Goal: Information Seeking & Learning: Learn about a topic

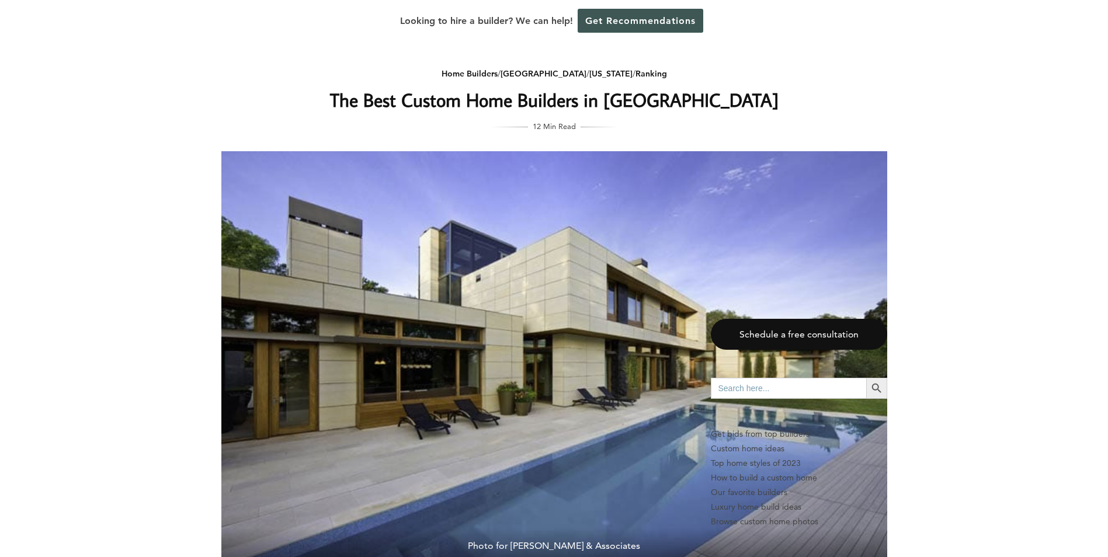
scroll to position [409, 0]
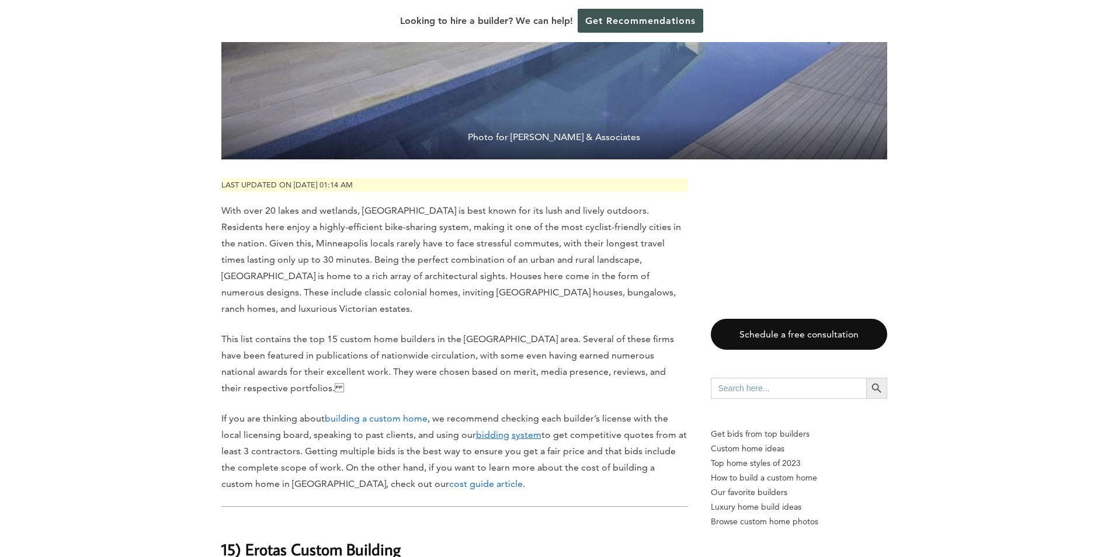
drag, startPoint x: 331, startPoint y: 245, endPoint x: 185, endPoint y: 263, distance: 146.5
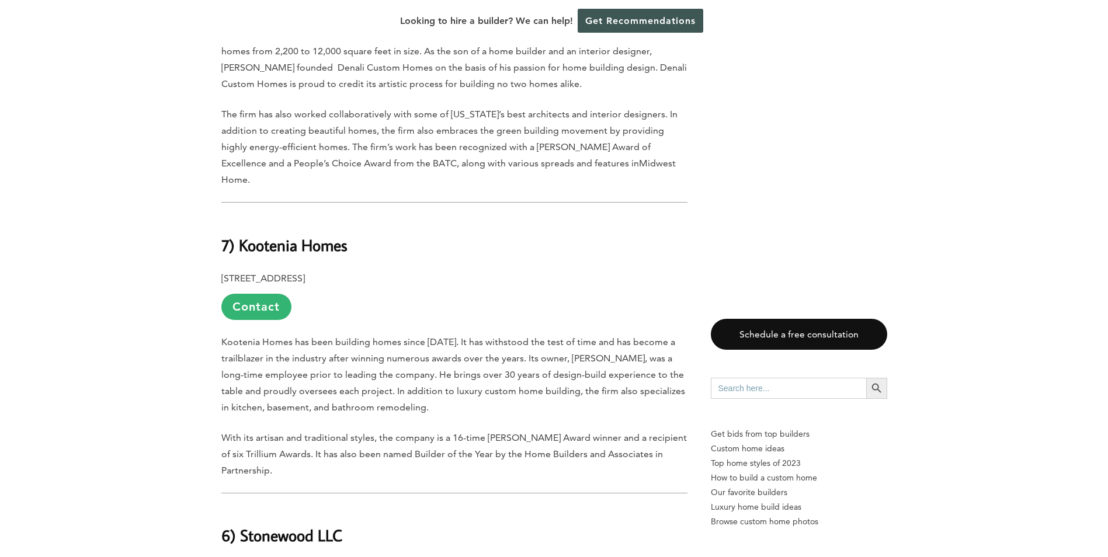
scroll to position [3331, 0]
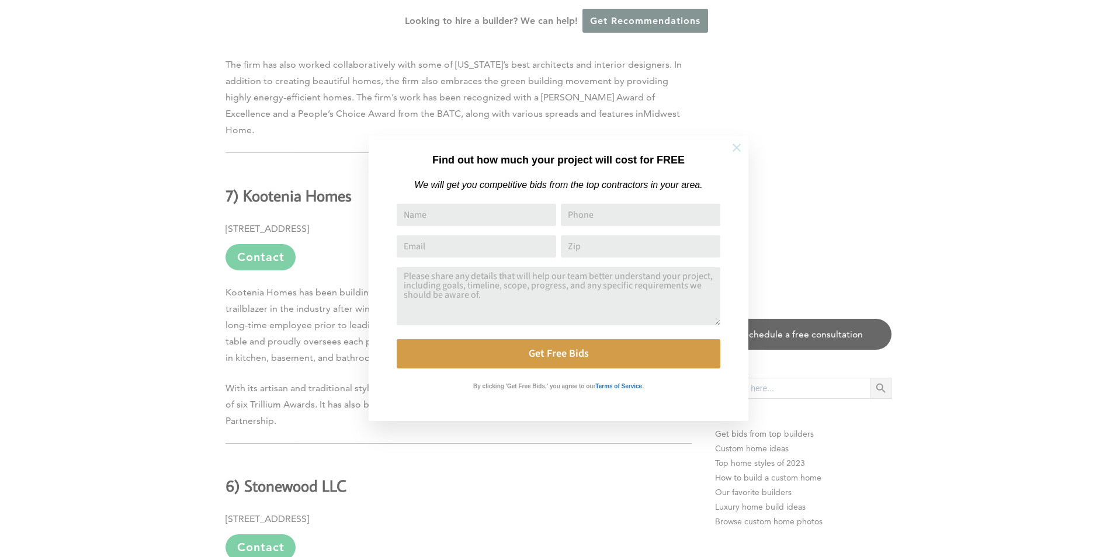
click at [740, 143] on icon at bounding box center [736, 147] width 13 height 13
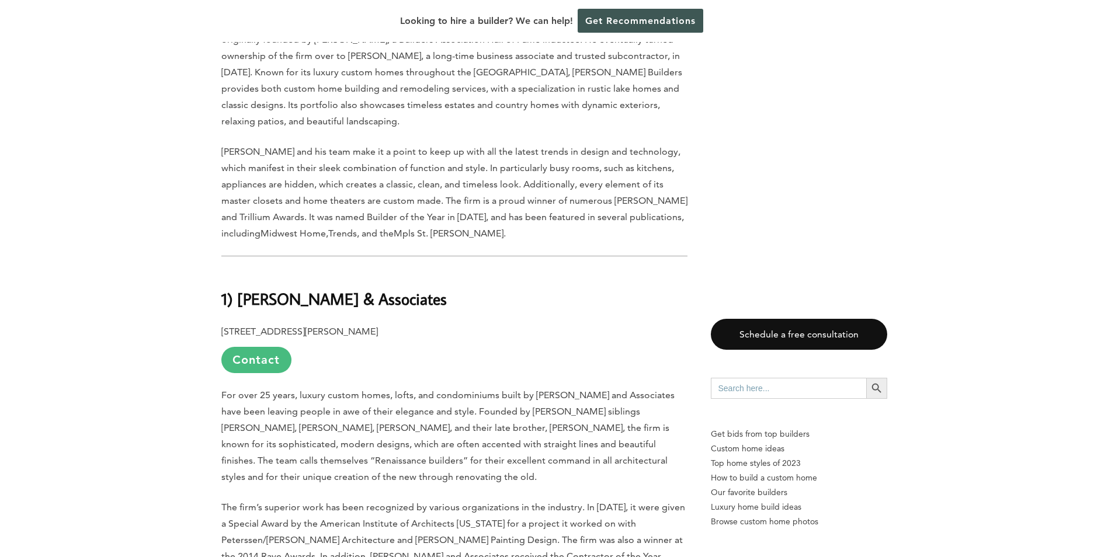
scroll to position [5084, 0]
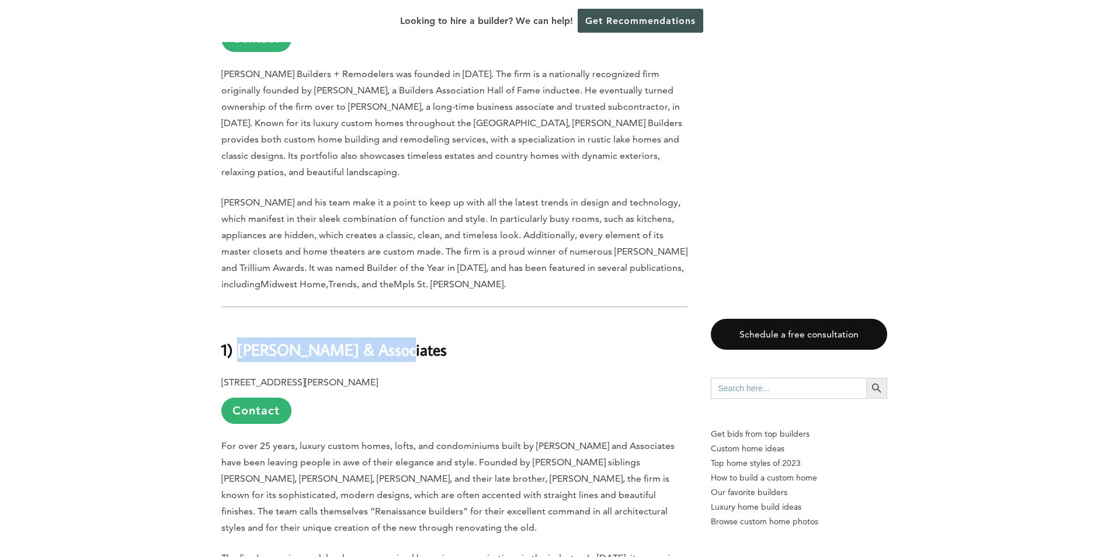
drag, startPoint x: 238, startPoint y: 203, endPoint x: 517, endPoint y: 205, distance: 278.7
click at [517, 321] on h2 "1) [PERSON_NAME] & Associates" at bounding box center [454, 341] width 466 height 40
copy b "[PERSON_NAME] & Associates"
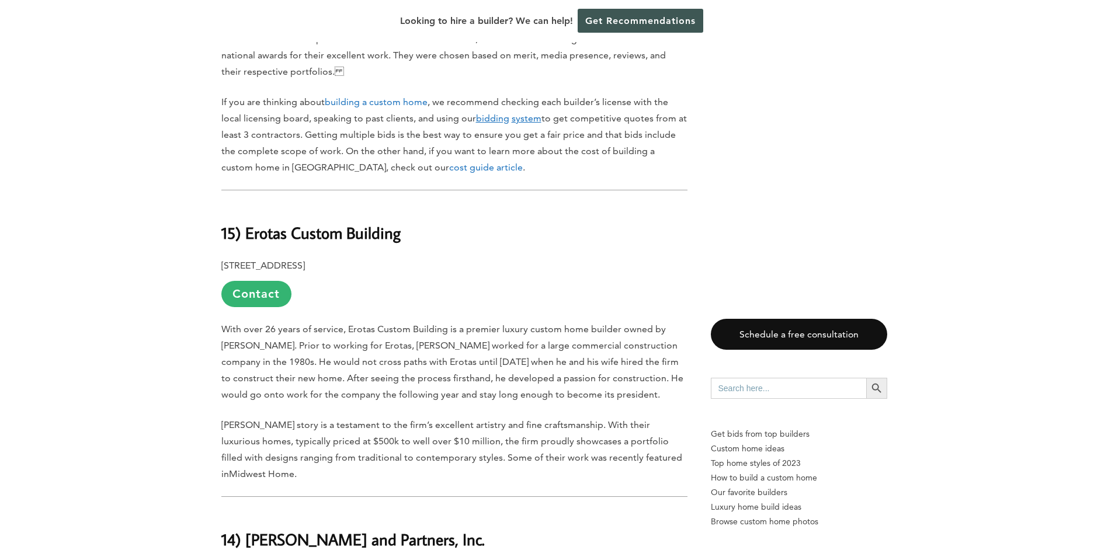
scroll to position [818, 0]
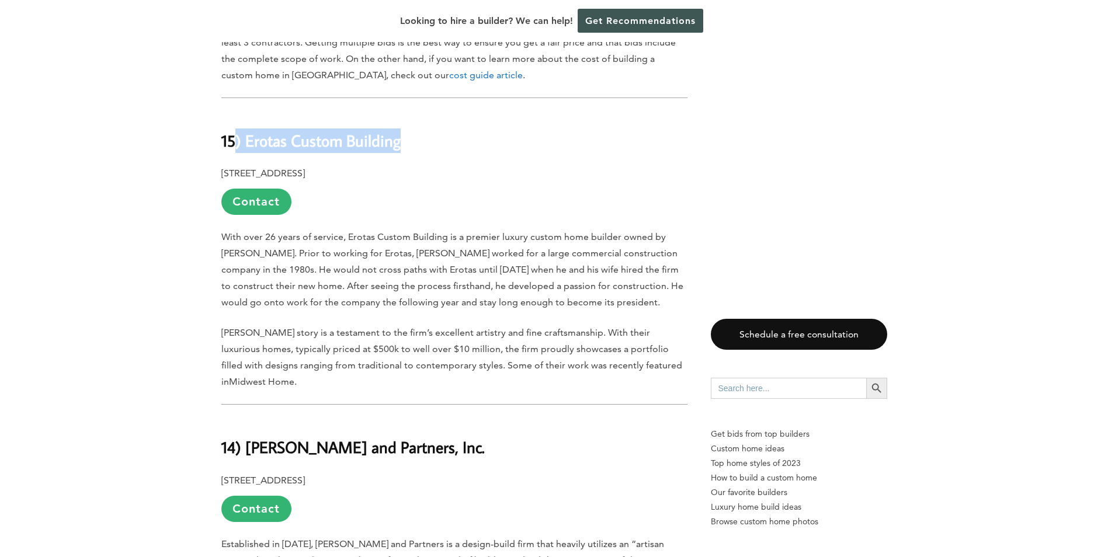
drag, startPoint x: 237, startPoint y: 117, endPoint x: 420, endPoint y: 116, distance: 182.9
click at [420, 116] on h2 "15) Erotas Custom Building" at bounding box center [454, 132] width 466 height 40
copy b ") Erotas Custom Building"
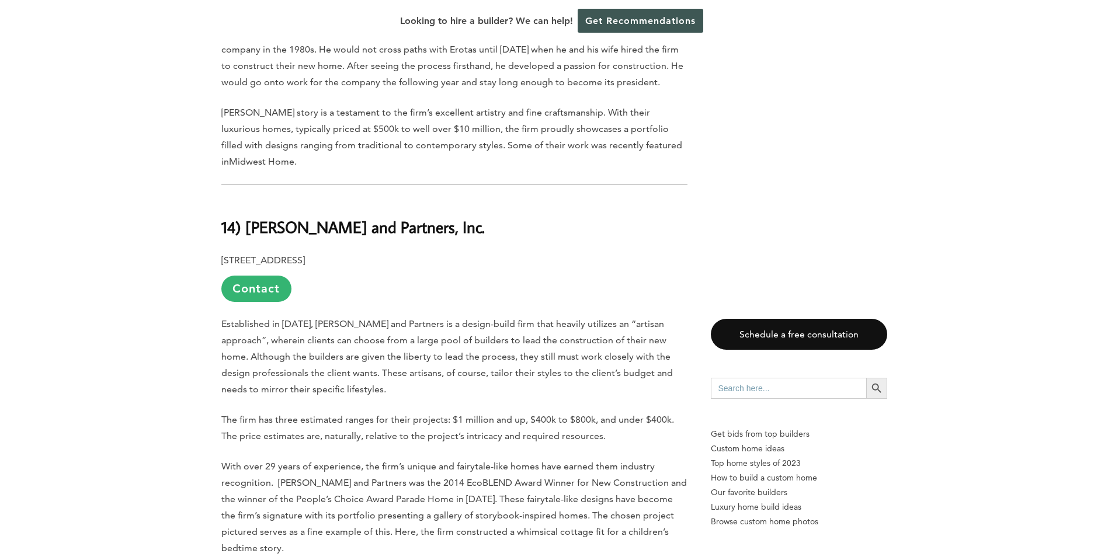
scroll to position [1110, 0]
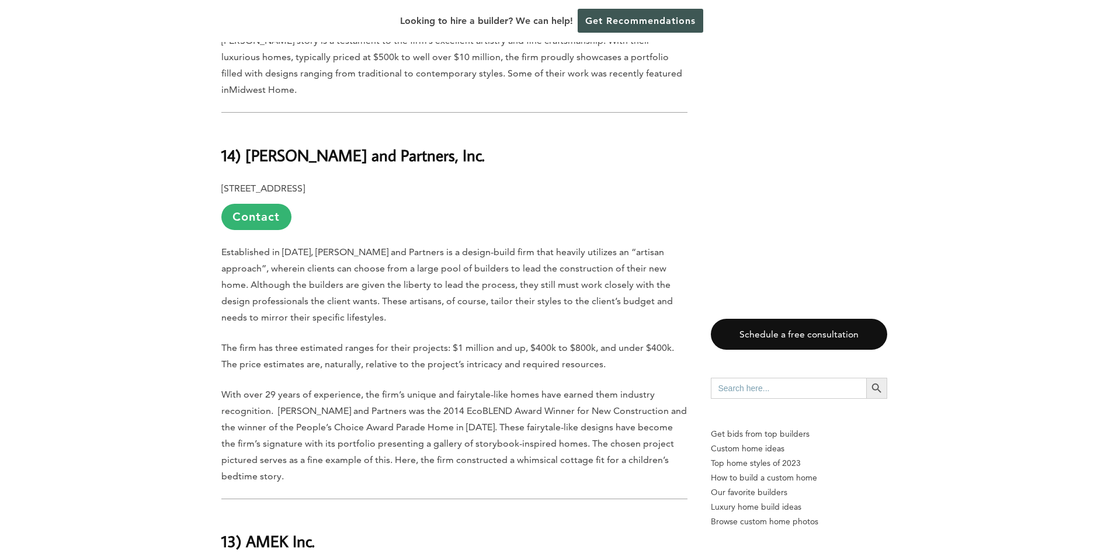
click at [481, 181] on p "[STREET_ADDRESS] Contact" at bounding box center [454, 206] width 466 height 50
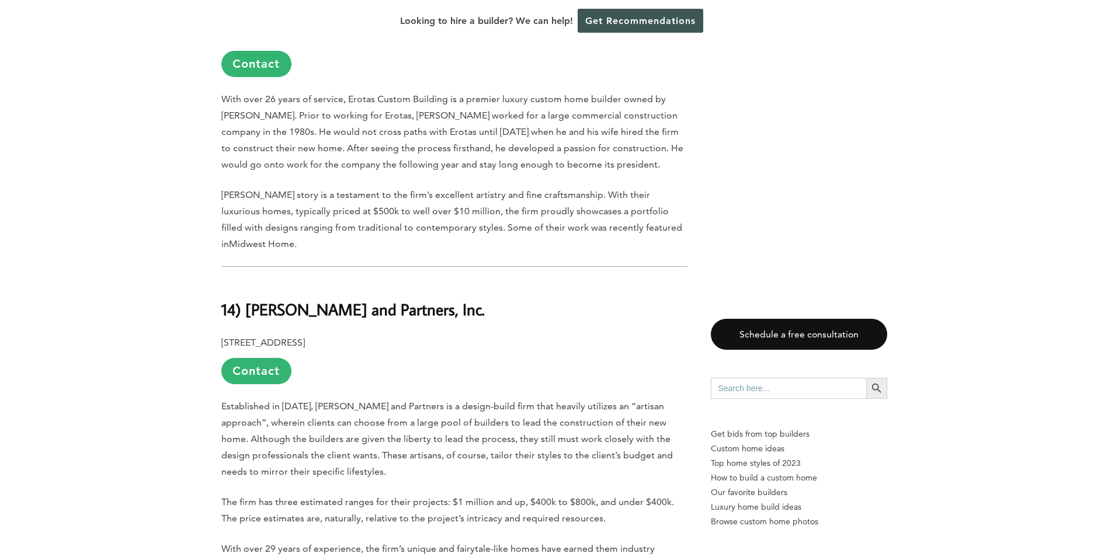
scroll to position [993, 0]
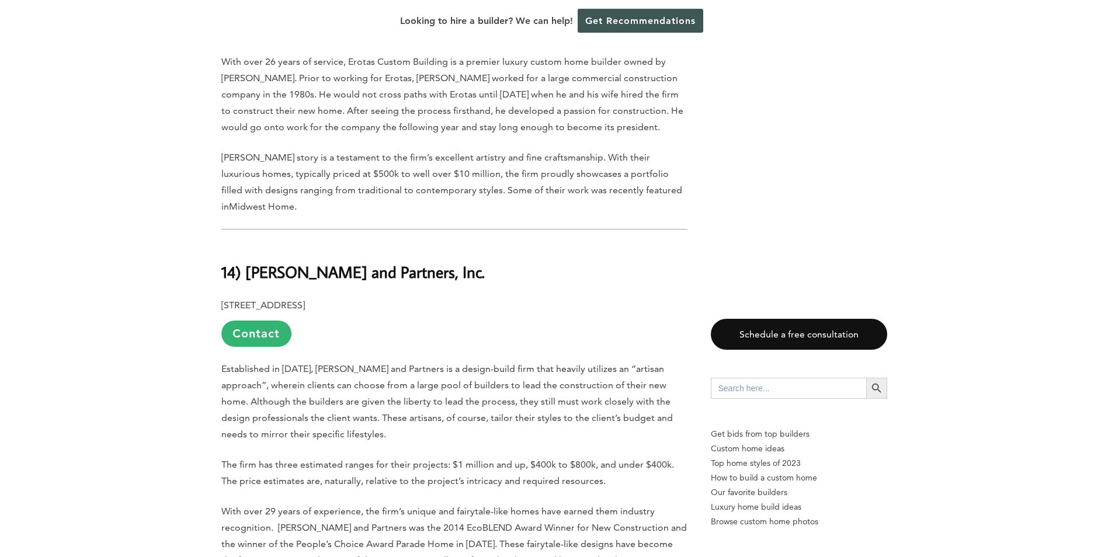
drag, startPoint x: 249, startPoint y: 262, endPoint x: 300, endPoint y: 252, distance: 52.4
click at [251, 262] on b "14) [PERSON_NAME] and Partners, Inc." at bounding box center [353, 272] width 264 height 20
drag, startPoint x: 300, startPoint y: 252, endPoint x: 456, endPoint y: 266, distance: 156.7
click at [456, 266] on h2 "14) [PERSON_NAME] and Partners, Inc." at bounding box center [454, 264] width 466 height 40
drag, startPoint x: 241, startPoint y: 250, endPoint x: 486, endPoint y: 248, distance: 244.8
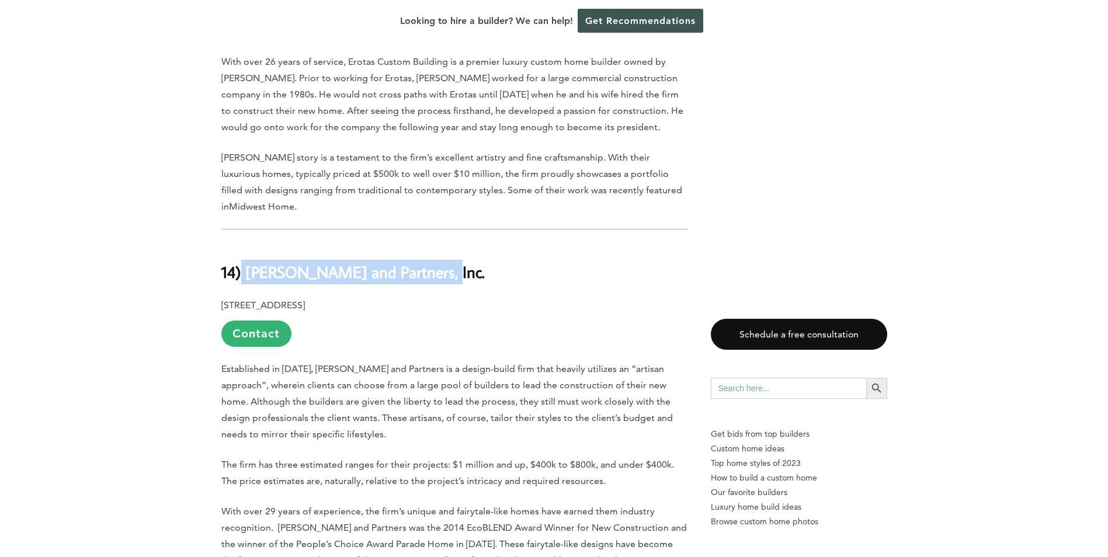
click at [486, 248] on h2 "14) [PERSON_NAME] and Partners, Inc." at bounding box center [454, 264] width 466 height 40
copy b "[PERSON_NAME] and Partners, Inc."
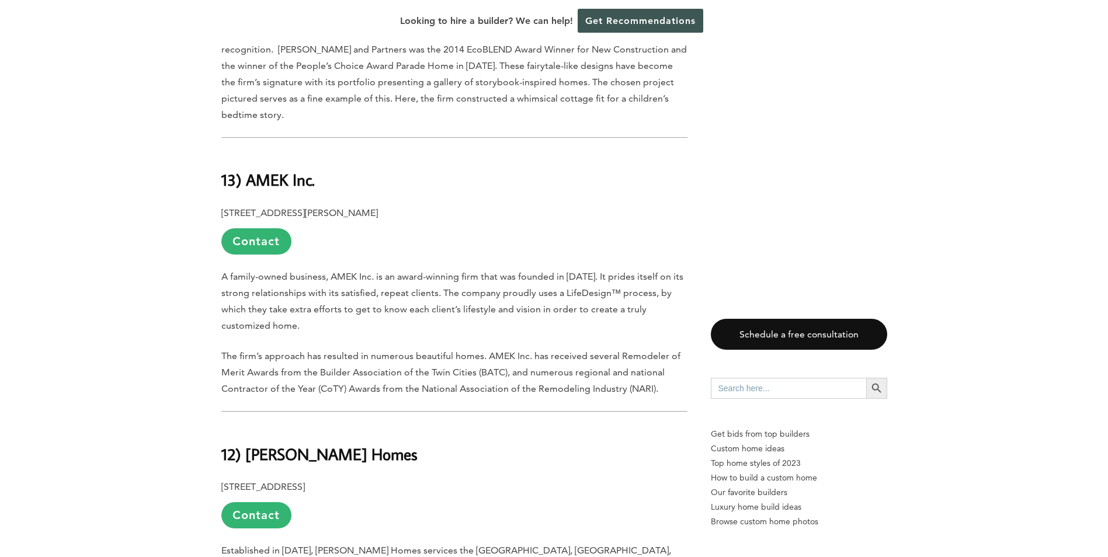
scroll to position [1519, 0]
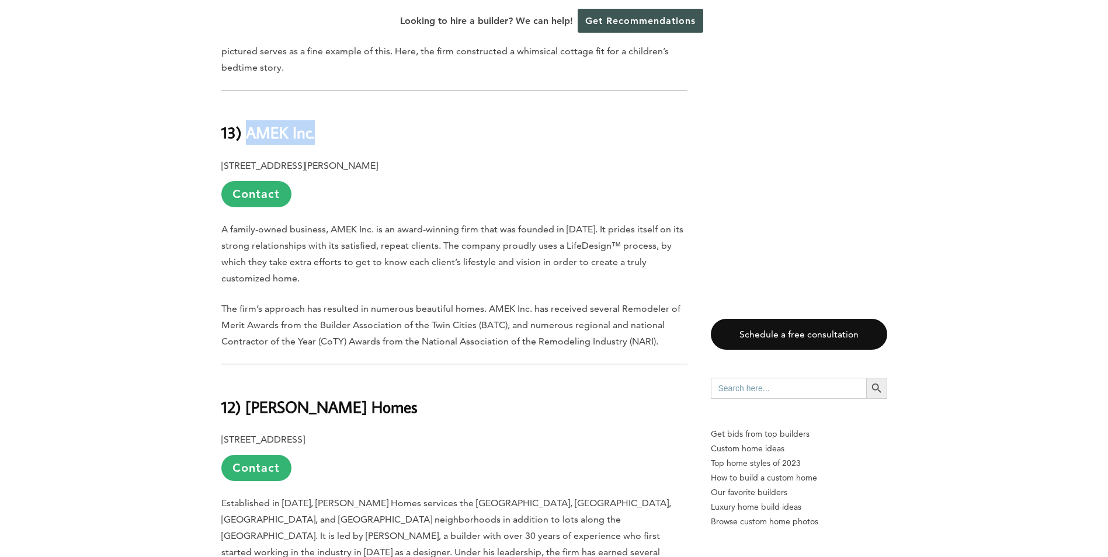
drag, startPoint x: 249, startPoint y: 115, endPoint x: 381, endPoint y: 118, distance: 132.1
click at [381, 118] on h2 "13) AMEK Inc." at bounding box center [454, 125] width 466 height 40
copy b "AMEK Inc."
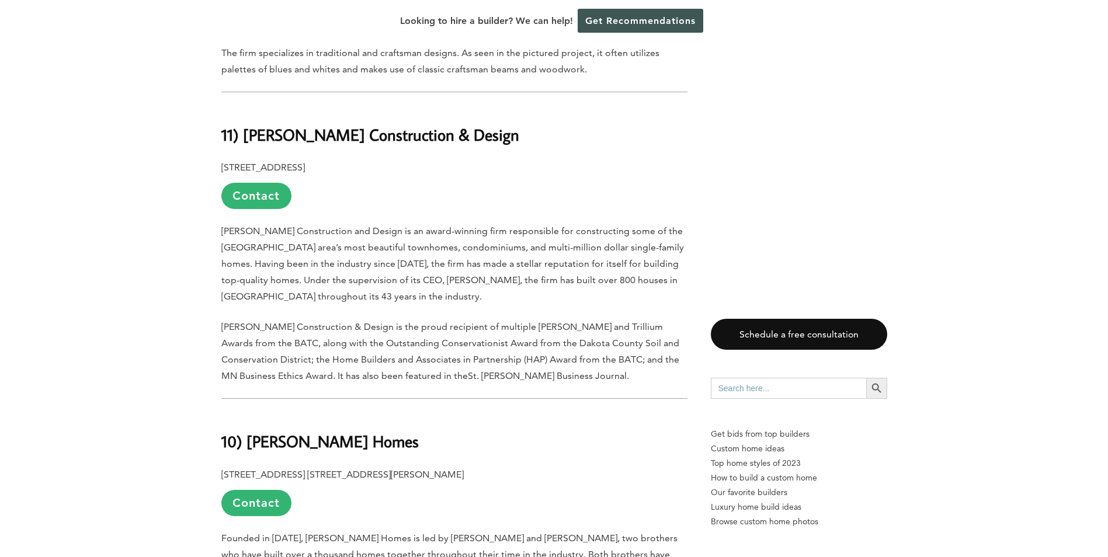
scroll to position [2104, 0]
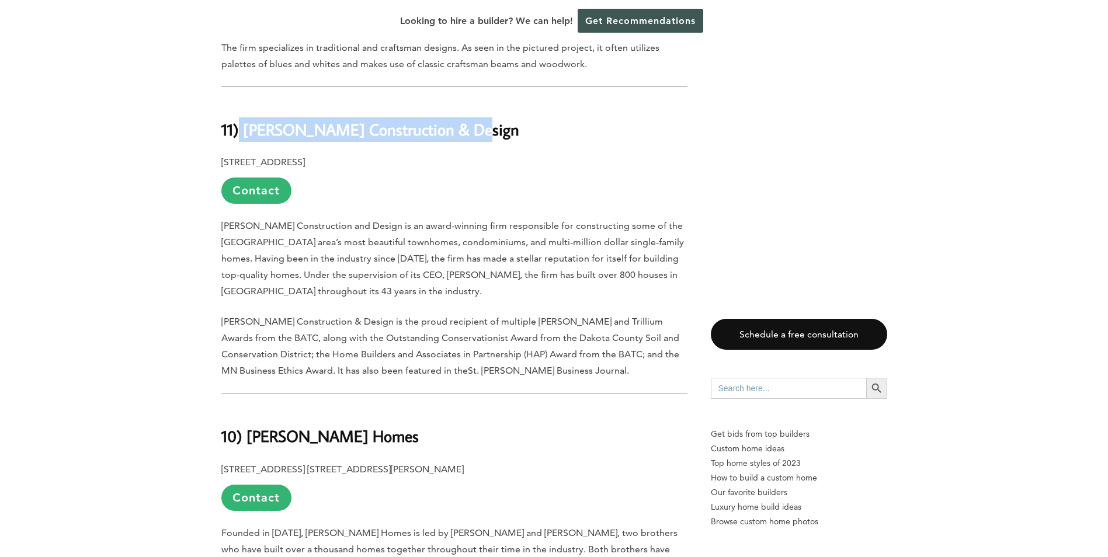
drag, startPoint x: 241, startPoint y: 95, endPoint x: 461, endPoint y: 108, distance: 220.7
click at [461, 108] on h2 "11) [PERSON_NAME] Construction & Design" at bounding box center [454, 121] width 466 height 40
copy b "[PERSON_NAME] Construction & Design"
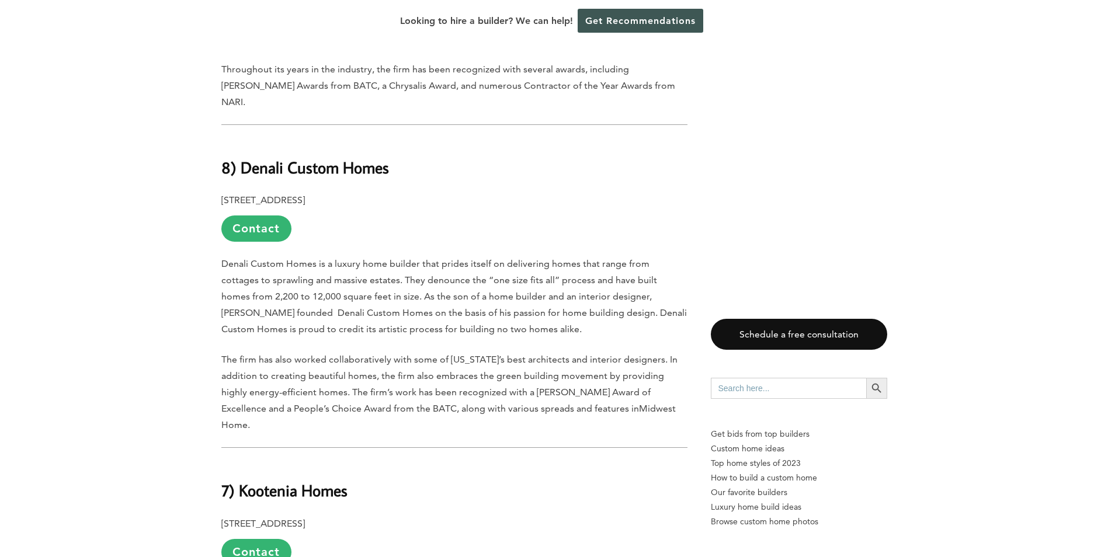
scroll to position [3038, 0]
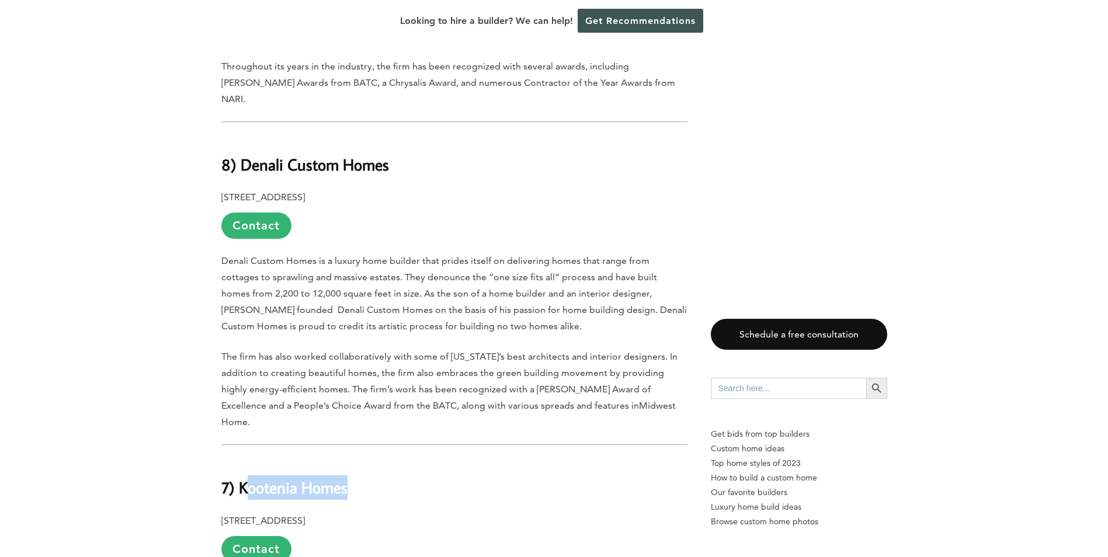
drag, startPoint x: 244, startPoint y: 400, endPoint x: 361, endPoint y: 402, distance: 116.3
click at [361, 459] on h2 "7) Kootenia Homes" at bounding box center [454, 479] width 466 height 40
copy b "ootenia Homes"
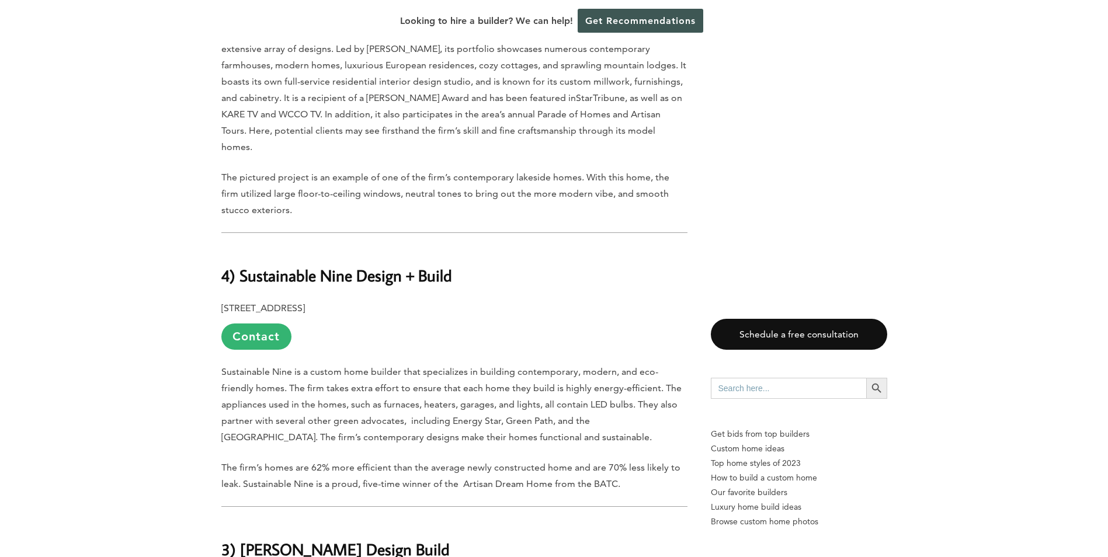
scroll to position [4207, 0]
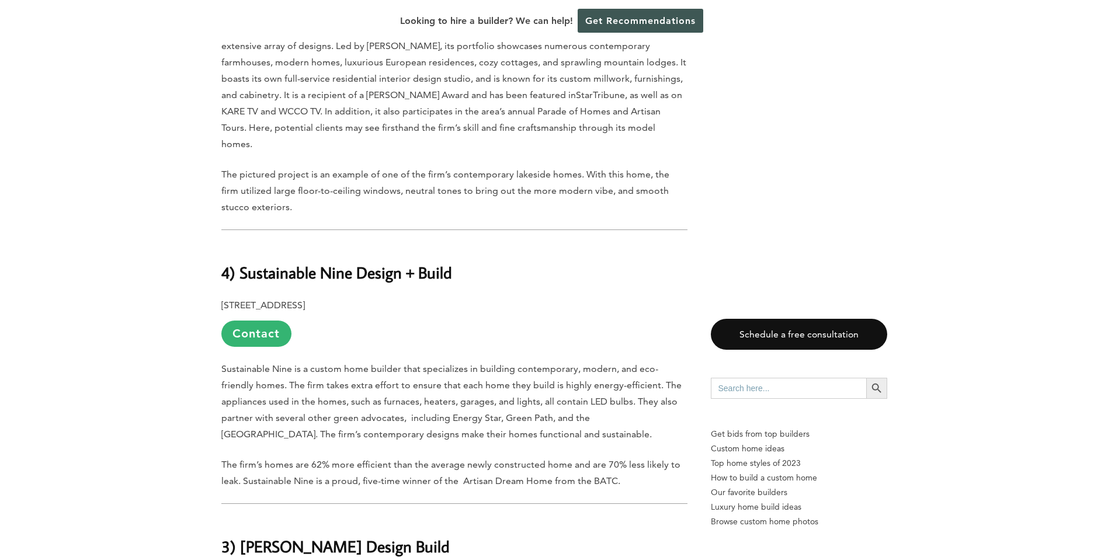
click at [238, 262] on b "4) Sustainable Nine Design + Build" at bounding box center [336, 272] width 231 height 20
drag, startPoint x: 238, startPoint y: 152, endPoint x: 281, endPoint y: 153, distance: 42.7
click at [253, 262] on b "4) Sustainable Nine Design + Build" at bounding box center [336, 272] width 231 height 20
drag, startPoint x: 475, startPoint y: 151, endPoint x: 474, endPoint y: 157, distance: 6.5
click at [474, 244] on h2 "4) Sustainable Nine Design + Build" at bounding box center [454, 264] width 466 height 40
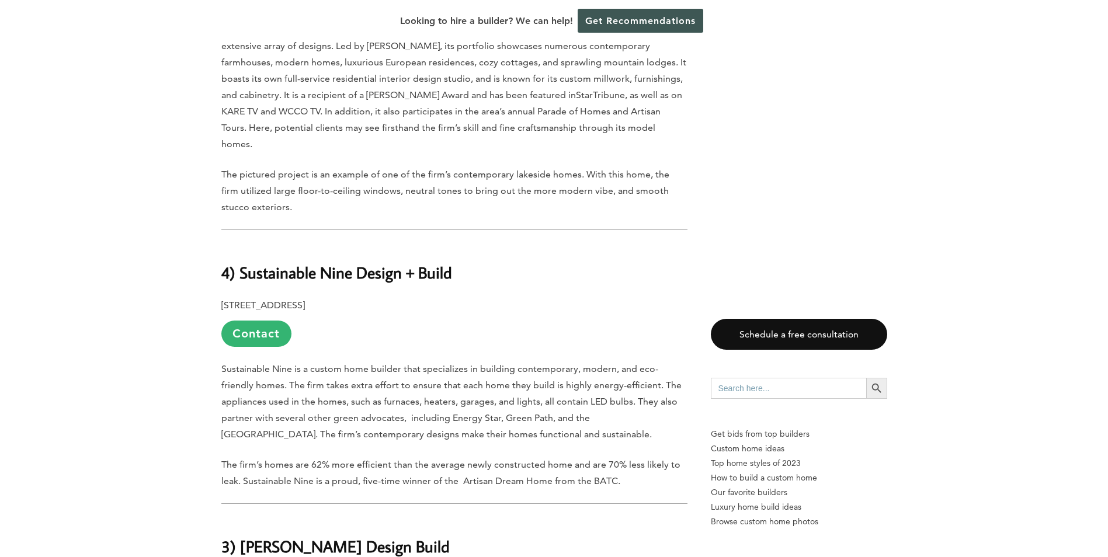
drag, startPoint x: 474, startPoint y: 161, endPoint x: 428, endPoint y: 153, distance: 47.0
click at [466, 244] on h2 "4) Sustainable Nine Design + Build" at bounding box center [454, 264] width 466 height 40
drag, startPoint x: 428, startPoint y: 153, endPoint x: 241, endPoint y: 153, distance: 187.0
click at [241, 262] on b "4) Sustainable Nine Design + Build" at bounding box center [336, 272] width 231 height 20
click at [242, 262] on b "4) Sustainable Nine Design + Build" at bounding box center [336, 272] width 231 height 20
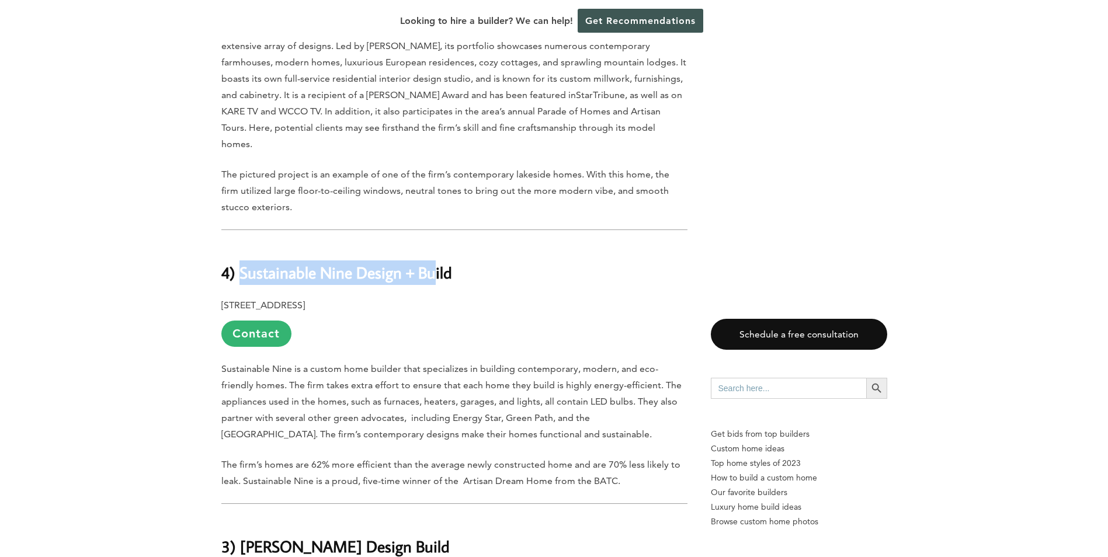
copy b "Sustainable Nine Design + Bu"
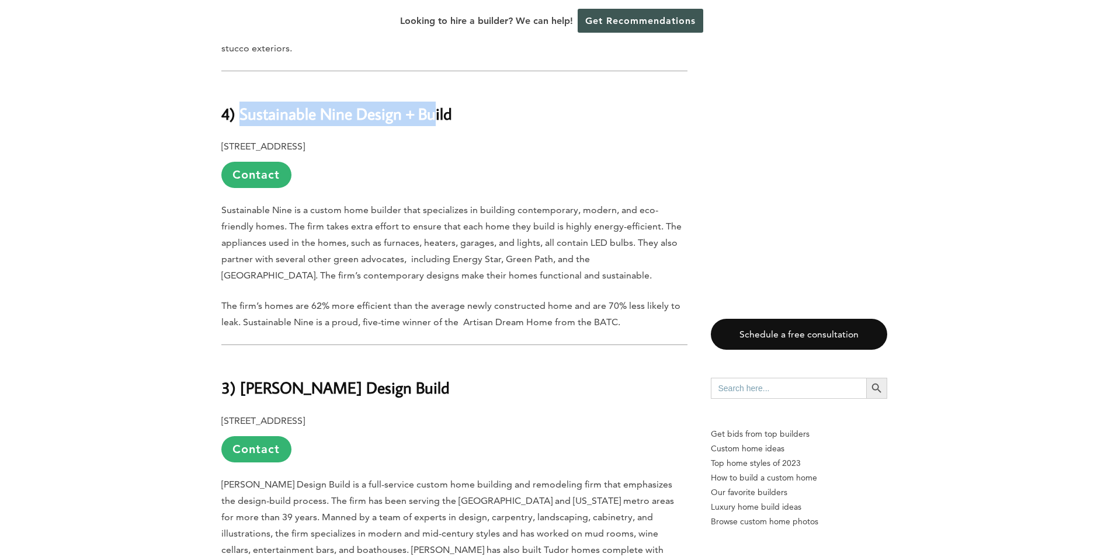
scroll to position [4441, 0]
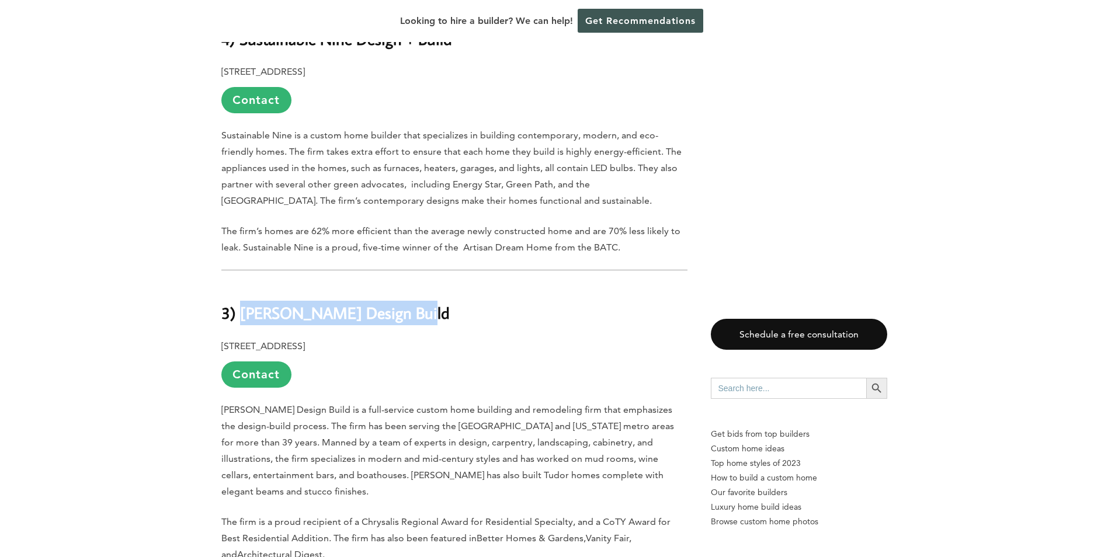
drag, startPoint x: 239, startPoint y: 196, endPoint x: 451, endPoint y: 200, distance: 212.1
click at [451, 285] on h2 "3) [PERSON_NAME] Design Build" at bounding box center [454, 305] width 466 height 40
copy b "[PERSON_NAME] Design Build"
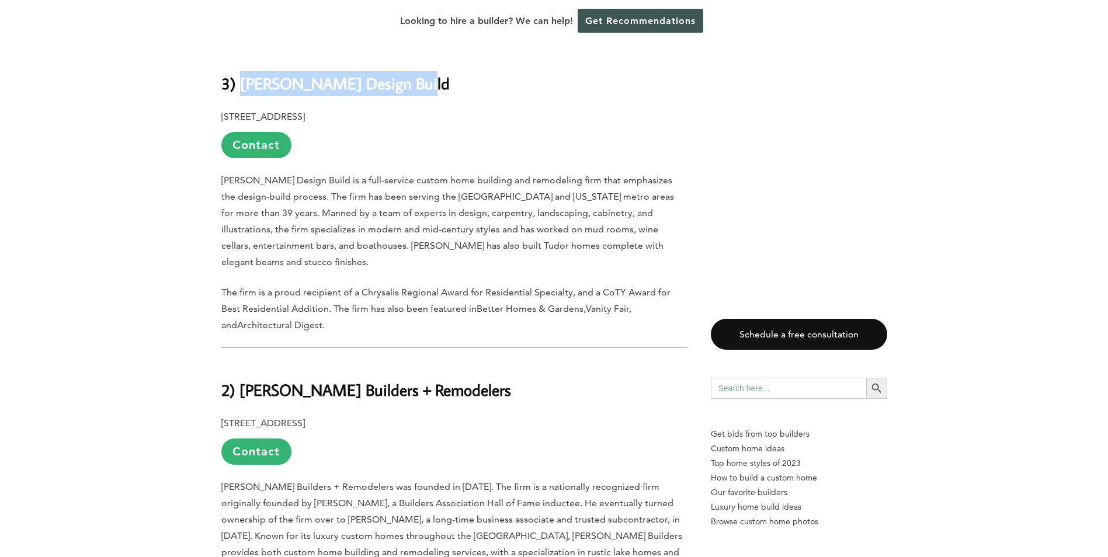
scroll to position [4675, 0]
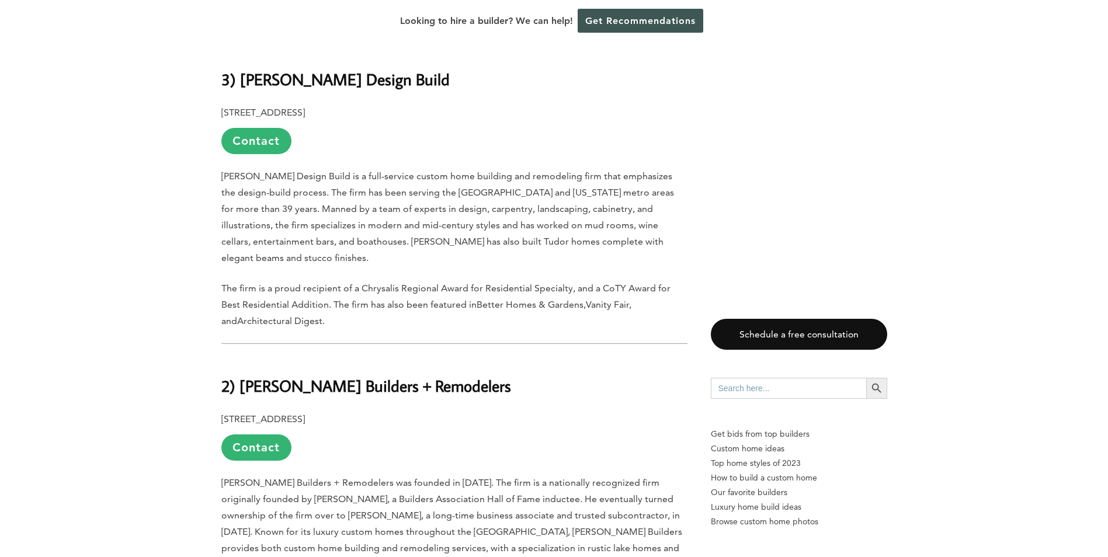
click at [240, 376] on b "2) [PERSON_NAME] Builders + Remodelers" at bounding box center [366, 386] width 290 height 20
drag, startPoint x: 280, startPoint y: 255, endPoint x: 493, endPoint y: 263, distance: 212.8
click at [493, 358] on h2 "2) [PERSON_NAME] Builders + Remodelers" at bounding box center [454, 378] width 466 height 40
copy b "[PERSON_NAME] Builders + Remodelers"
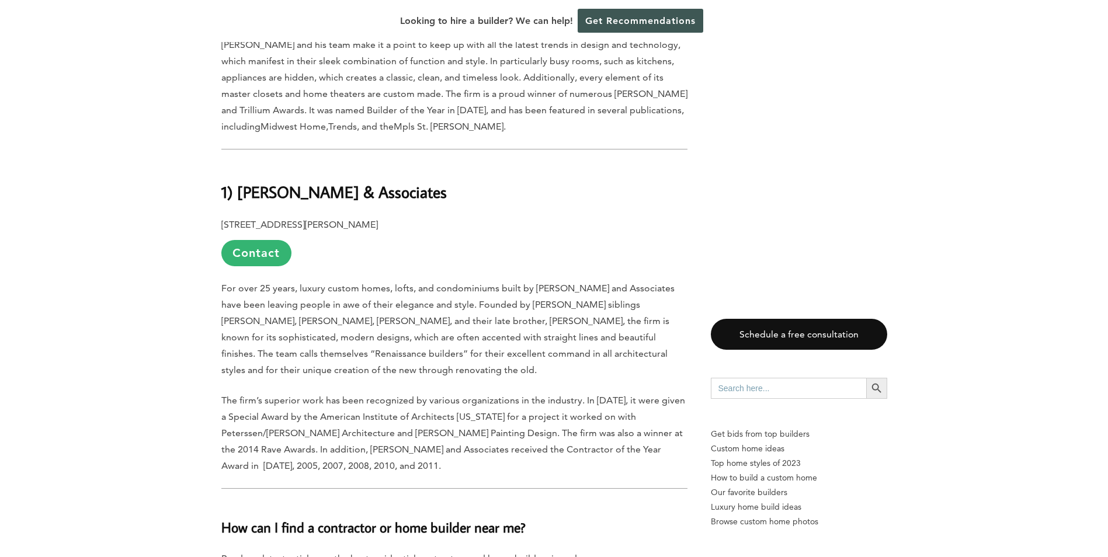
scroll to position [5317, 0]
